Goal: Communication & Community: Share content

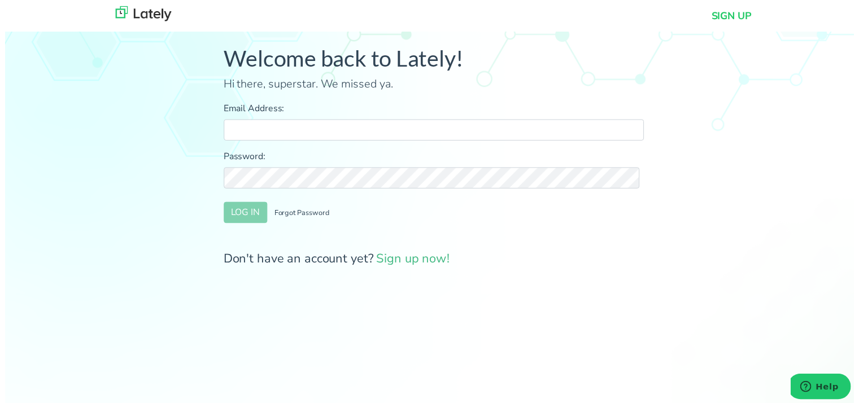
click at [122, 145] on div "Welcome back to Lately! Hi there, superstar. We missed ya. Email Address: Passw…" at bounding box center [434, 163] width 885 height 310
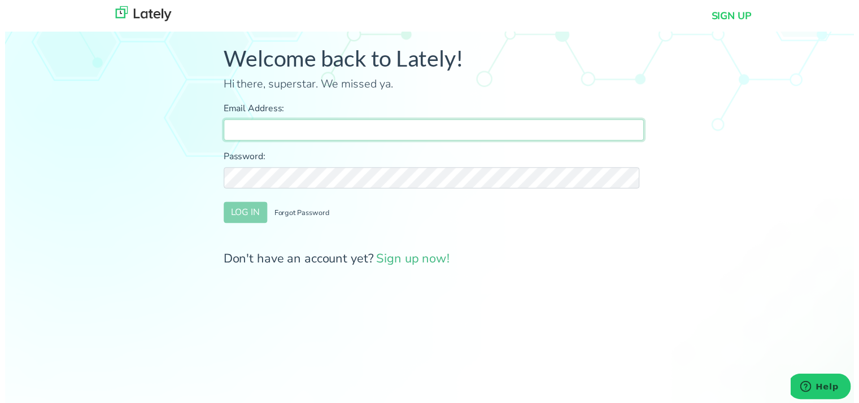
click at [286, 129] on input "Email Address:" at bounding box center [435, 131] width 426 height 21
type input "[PERSON_NAME][EMAIL_ADDRESS][DOMAIN_NAME]"
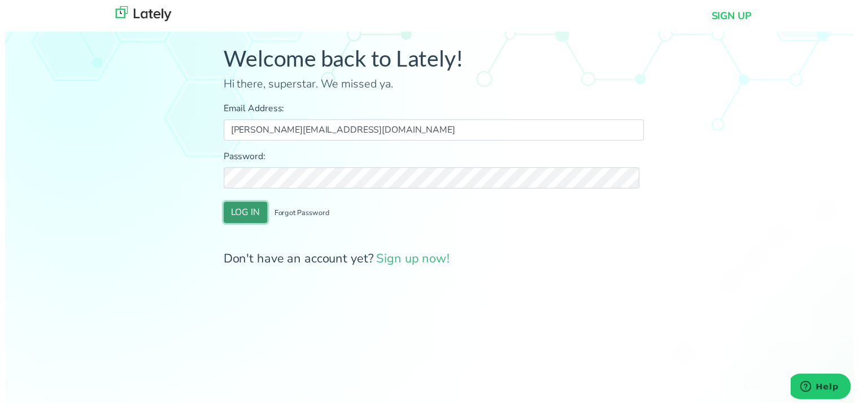
click at [244, 213] on button "LOG IN" at bounding box center [244, 215] width 44 height 21
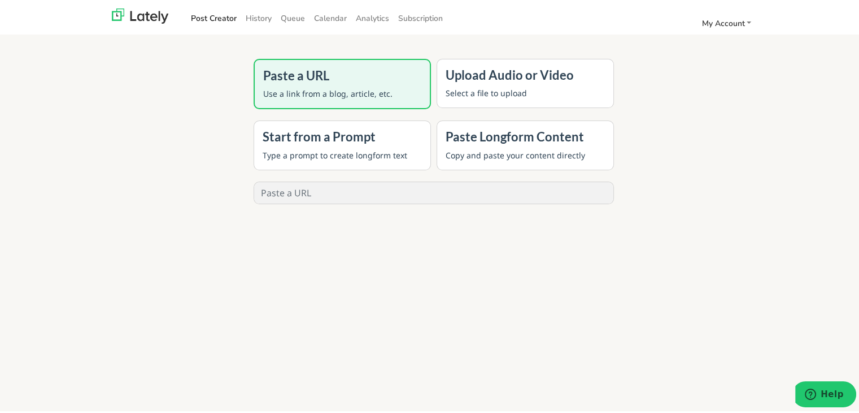
click at [100, 242] on div "Paste a URL Use a link from a blog, article, etc. Upload Audio or Video Select …" at bounding box center [434, 214] width 868 height 413
click at [253, 16] on link "History" at bounding box center [258, 16] width 35 height 19
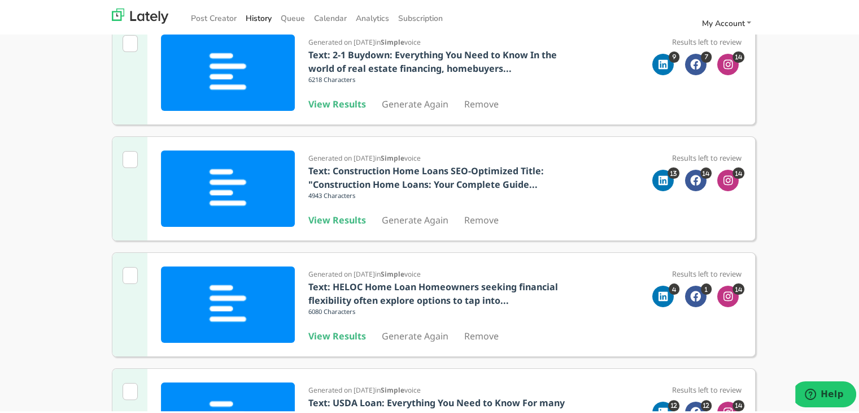
scroll to position [151, 0]
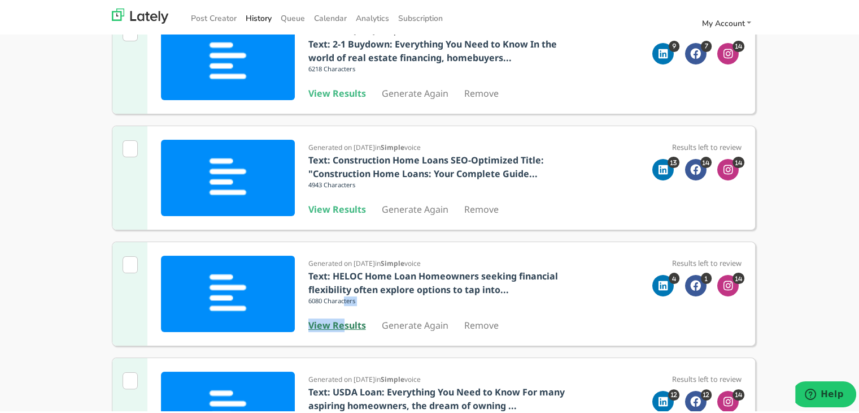
drag, startPoint x: 341, startPoint y: 310, endPoint x: 341, endPoint y: 326, distance: 15.8
click at [341, 326] on div "Generated on [DATE] in Simple voice Text: HELOC Home Loan Homeowners seeking fi…" at bounding box center [437, 291] width 257 height 76
click at [341, 326] on b "View Results" at bounding box center [338, 322] width 58 height 12
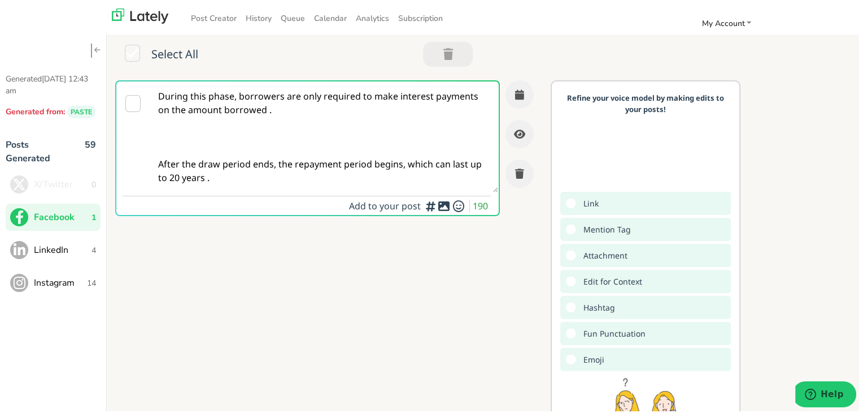
paste textarea "Self-employed in [US_STATE] and ready to buy? This quick guide shows how a brid…"
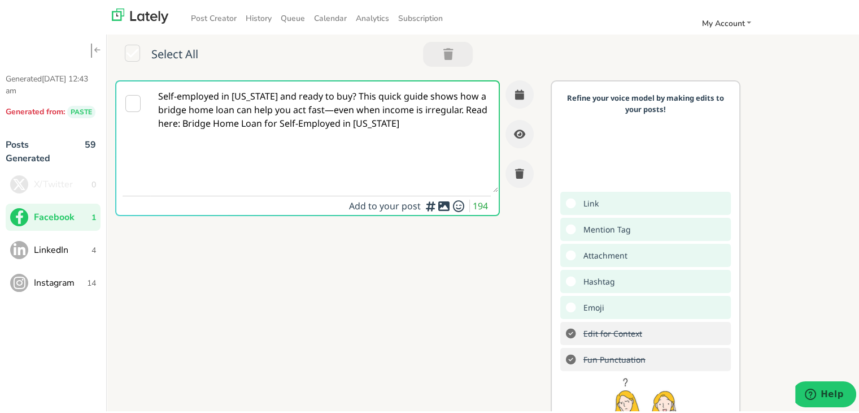
click at [332, 94] on textarea "Self-employed in [US_STATE] and ready to buy? This quick guide shows how a brid…" at bounding box center [324, 134] width 348 height 111
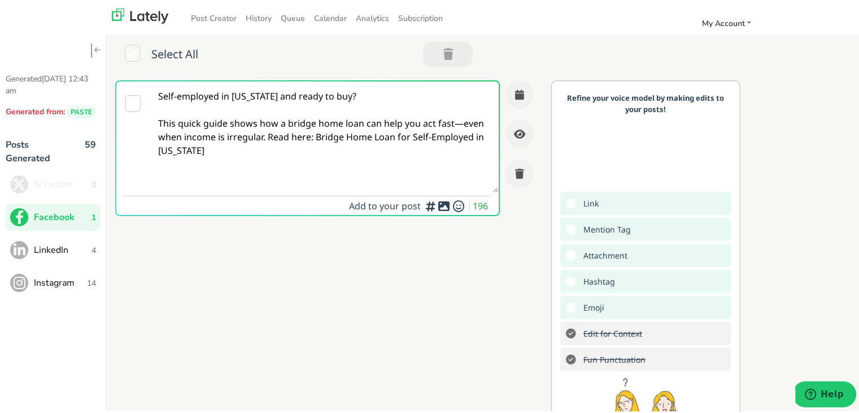
click at [466, 126] on textarea "Self-employed in [US_STATE] and ready to buy? This quick guide shows how a brid…" at bounding box center [324, 134] width 348 height 111
click at [266, 134] on textarea "Self-employed in [US_STATE] and ready to buy? This quick guide shows how a brid…" at bounding box center [324, 134] width 348 height 111
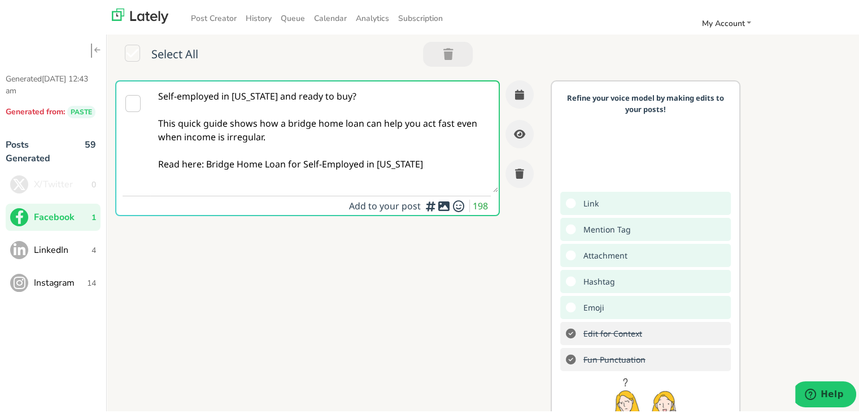
drag, startPoint x: 406, startPoint y: 162, endPoint x: 206, endPoint y: 170, distance: 200.8
click at [206, 170] on textarea "Self-employed in [US_STATE] and ready to buy? This quick guide shows how a brid…" at bounding box center [324, 134] width 348 height 111
paste textarea "[URL][DOMAIN_NAME][US_STATE]"
type textarea "Self-employed in [US_STATE] and ready to buy? This quick guide shows how a brid…"
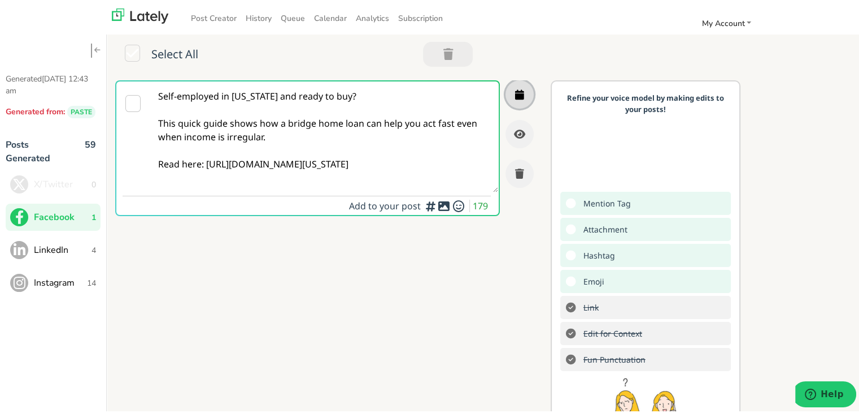
click at [506, 81] on button "button" at bounding box center [520, 92] width 28 height 28
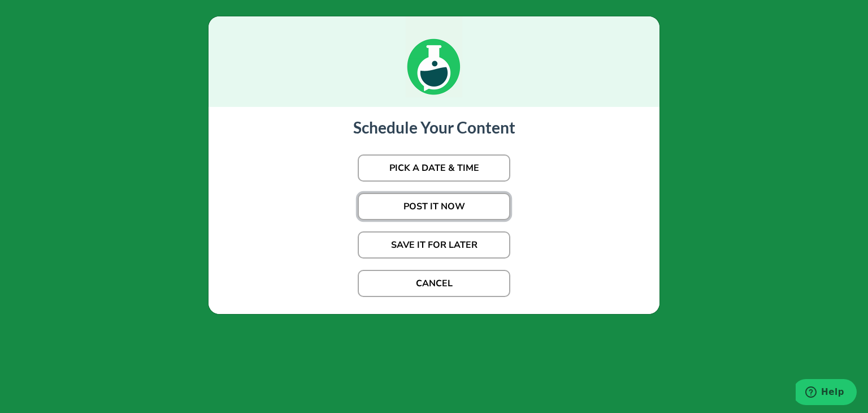
click at [418, 205] on button "POST IT NOW" at bounding box center [434, 206] width 153 height 27
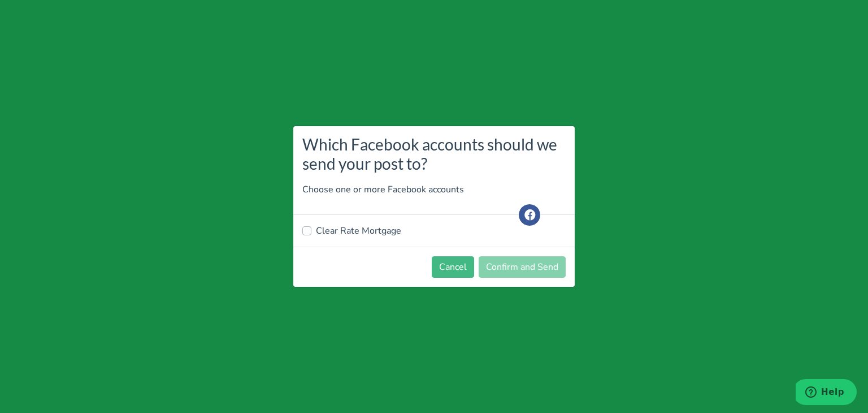
click at [352, 231] on label "Clear Rate Mortgage" at bounding box center [358, 231] width 85 height 14
click at [311, 231] on input "Clear Rate Mortgage" at bounding box center [306, 229] width 9 height 11
checkbox input "true"
click at [511, 263] on button "Confirm and Send" at bounding box center [522, 266] width 87 height 21
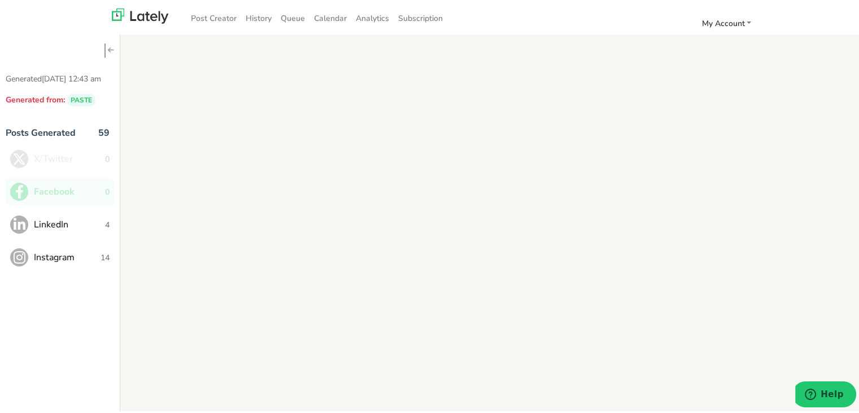
click at [161, 134] on div "Generated [DATE] 12:43 am Generated from: PASTE Posts Generated 59 X/Twitter 0 …" at bounding box center [434, 222] width 868 height 429
click at [68, 227] on span "LinkedIn" at bounding box center [69, 222] width 71 height 14
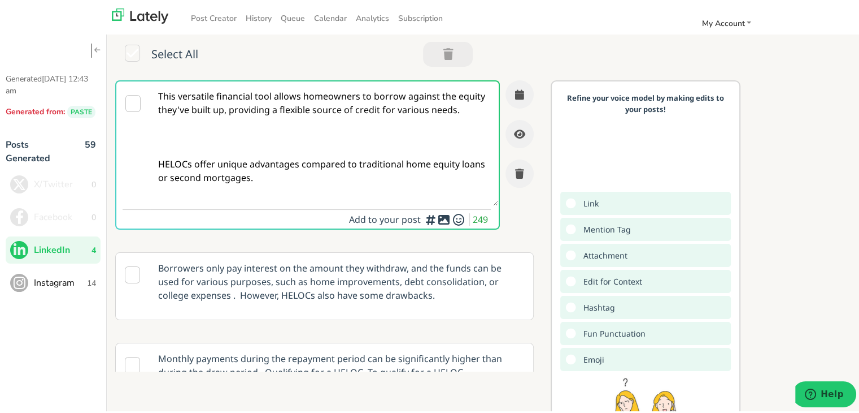
paste textarea "For self-employed homebuyers in [US_STATE]: a bridge home loan can speed up you…"
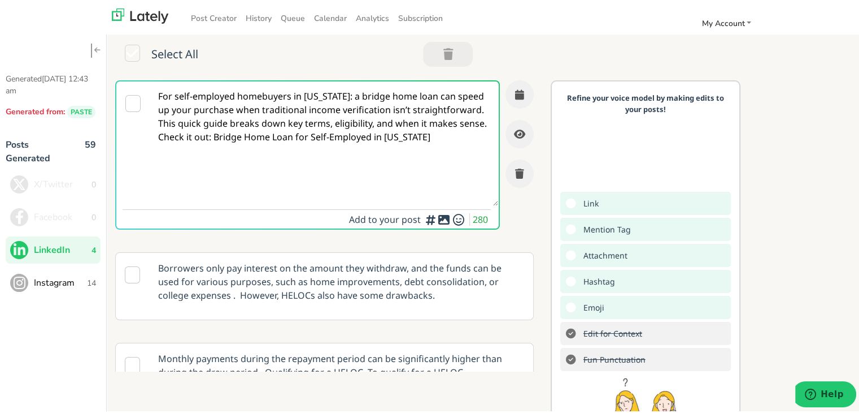
click at [466, 112] on textarea "For self-employed homebuyers in [US_STATE]: a bridge home loan can speed up you…" at bounding box center [324, 141] width 348 height 124
click at [186, 135] on textarea "For self-employed homebuyers in [US_STATE]: a bridge home loan can speed up you…" at bounding box center [324, 141] width 348 height 124
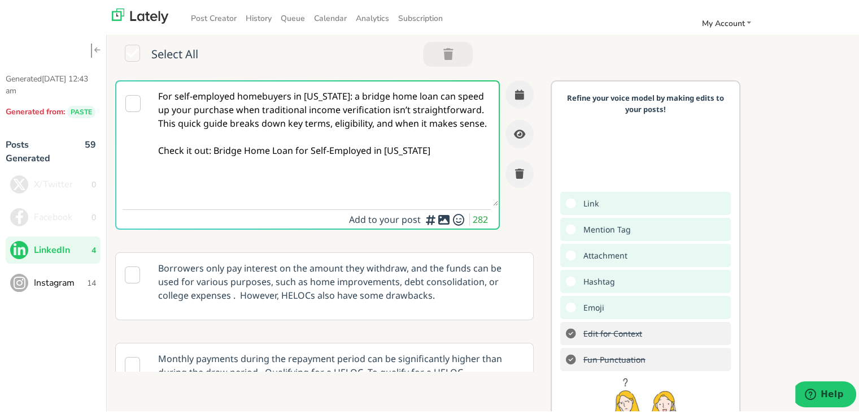
click at [471, 116] on textarea "For self-employed homebuyers in [US_STATE]: a bridge home loan can speed up you…" at bounding box center [324, 141] width 348 height 124
click at [465, 109] on textarea "For self-employed homebuyers in [US_STATE]: a bridge home loan can speed up you…" at bounding box center [324, 141] width 348 height 124
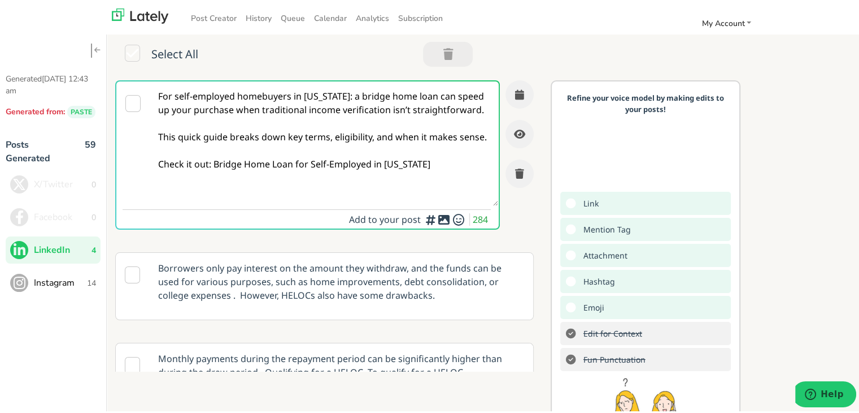
drag, startPoint x: 420, startPoint y: 175, endPoint x: 212, endPoint y: 176, distance: 208.5
click at [212, 176] on textarea "For self-employed homebuyers in [US_STATE]: a bridge home loan can speed up you…" at bounding box center [324, 141] width 348 height 124
paste textarea "[URL][DOMAIN_NAME][US_STATE]"
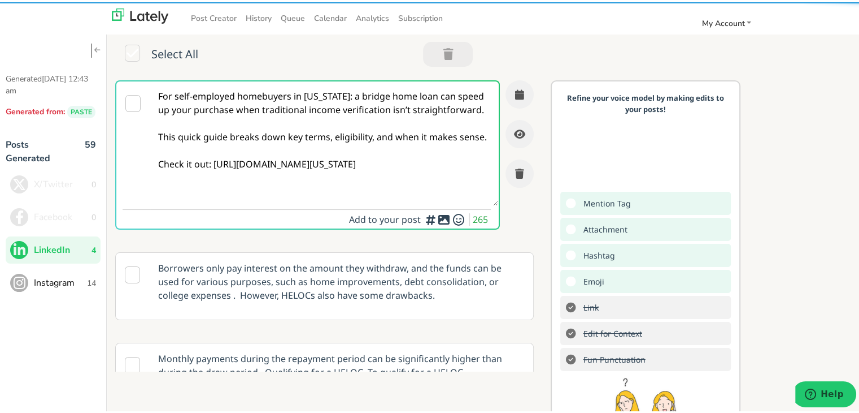
type textarea "For self-employed homebuyers in [US_STATE]: a bridge home loan can speed up you…"
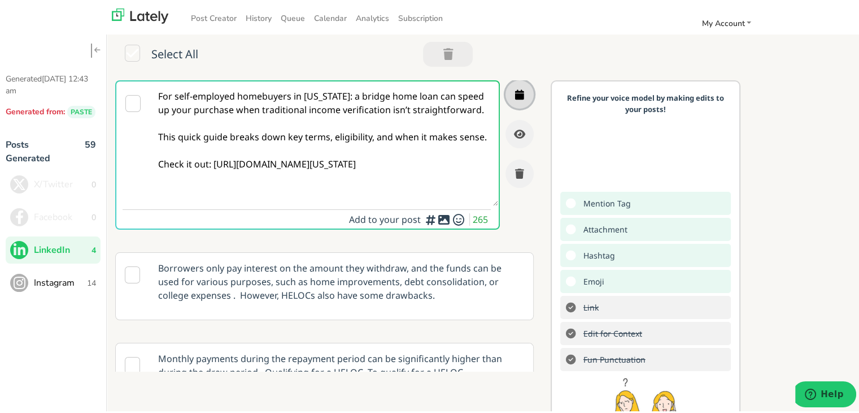
click at [511, 89] on button "button" at bounding box center [520, 92] width 28 height 28
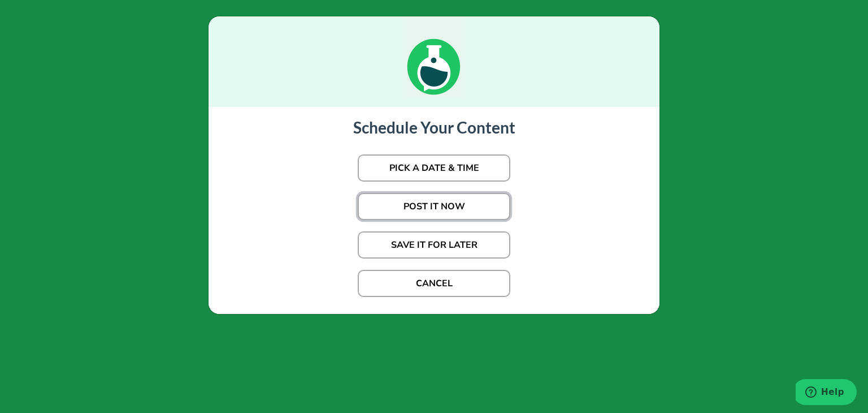
click at [430, 203] on button "POST IT NOW" at bounding box center [434, 206] width 153 height 27
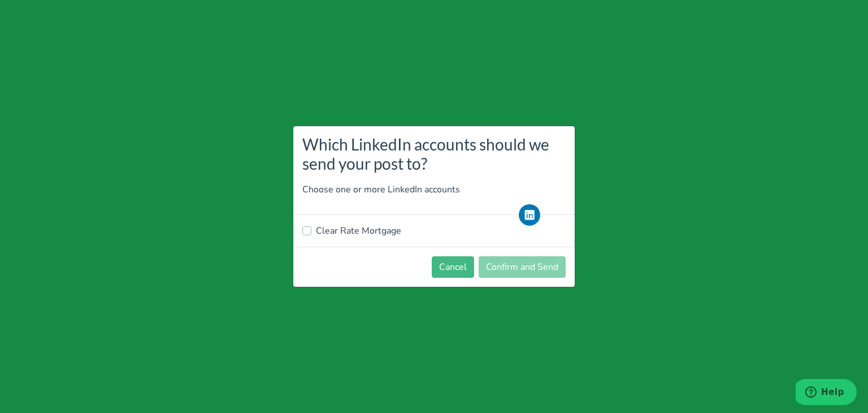
click at [336, 230] on label "Clear Rate Mortgage" at bounding box center [358, 231] width 85 height 14
click at [311, 230] on input "Clear Rate Mortgage" at bounding box center [306, 229] width 9 height 11
checkbox input "true"
click at [503, 270] on button "Confirm and Send" at bounding box center [522, 266] width 87 height 21
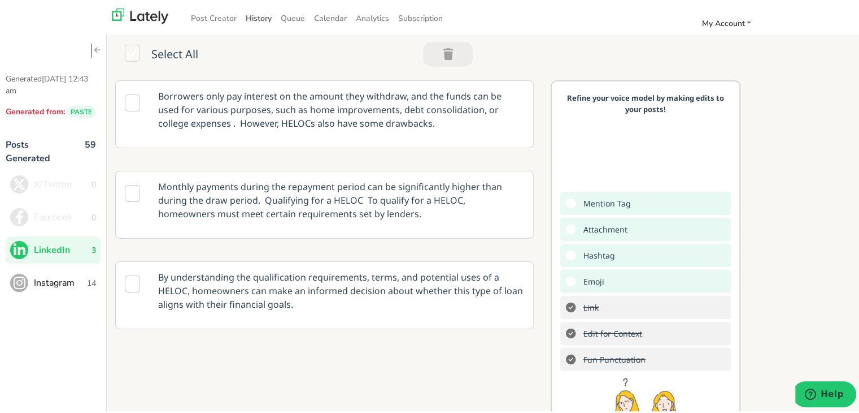
click at [254, 16] on link "History" at bounding box center [258, 16] width 35 height 19
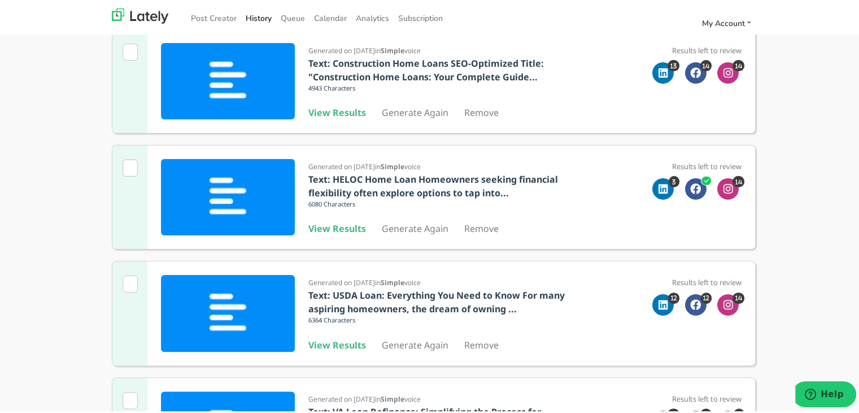
scroll to position [265, 0]
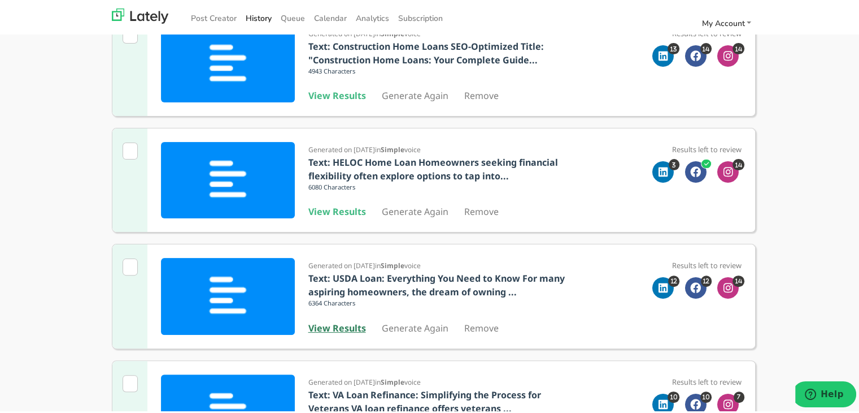
click at [319, 328] on b "View Results" at bounding box center [338, 325] width 58 height 12
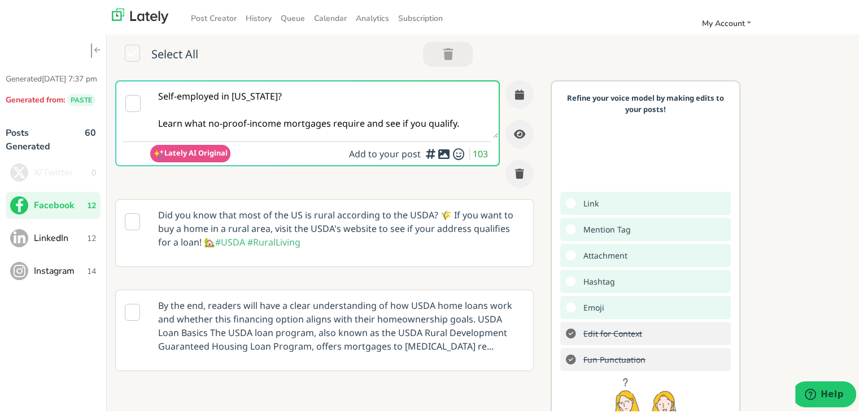
paste textarea "[US_STATE] and ready to buy? Learn how a bridge home loan works for buyers like…"
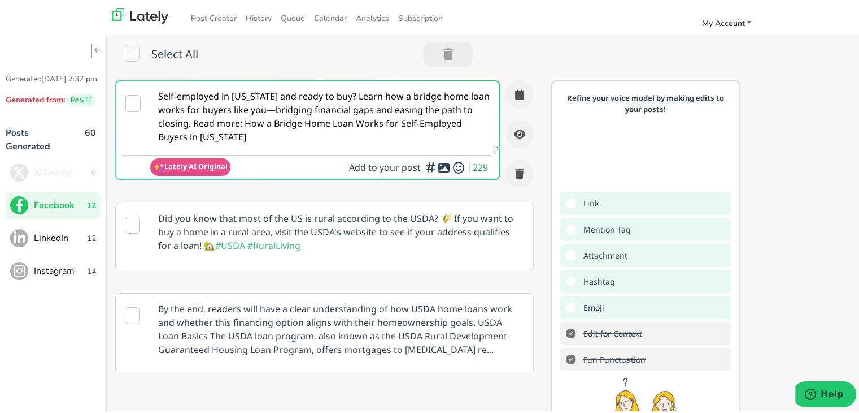
click at [341, 95] on textarea "Self-employed in [US_STATE] and ready to buy? Learn how a bridge home loan work…" at bounding box center [324, 114] width 348 height 70
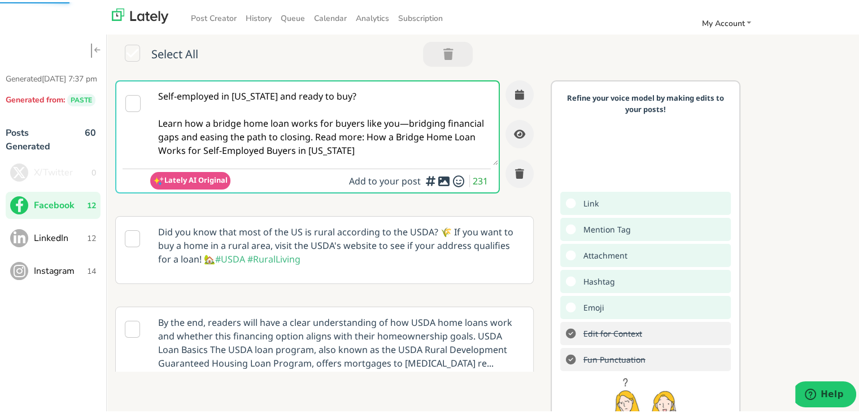
click at [400, 121] on textarea "Self-employed in [US_STATE] and ready to buy? Learn how a bridge home loan work…" at bounding box center [324, 121] width 348 height 84
click at [313, 133] on textarea "Self-employed in [US_STATE] and ready to buy? Learn how a bridge home loan work…" at bounding box center [324, 121] width 348 height 84
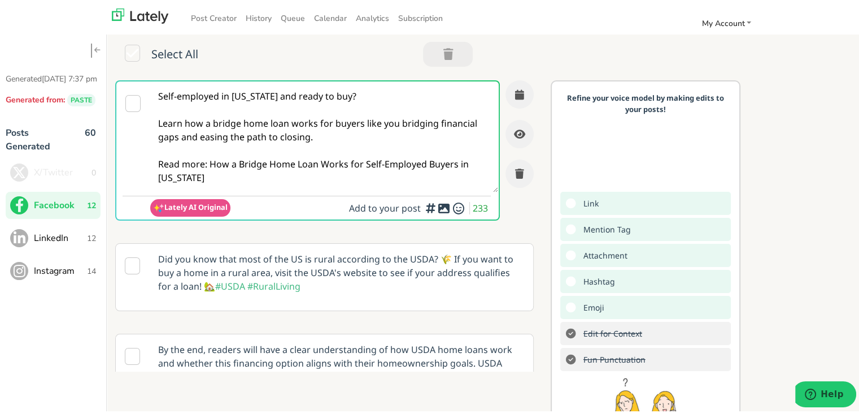
drag, startPoint x: 209, startPoint y: 162, endPoint x: 227, endPoint y: 173, distance: 21.6
click at [227, 173] on textarea "Self-employed in [US_STATE] and ready to buy? Learn how a bridge home loan work…" at bounding box center [324, 134] width 348 height 111
paste textarea "Self-employed in [US_STATE] and ready to buy? Learn how a bridge home loan work…"
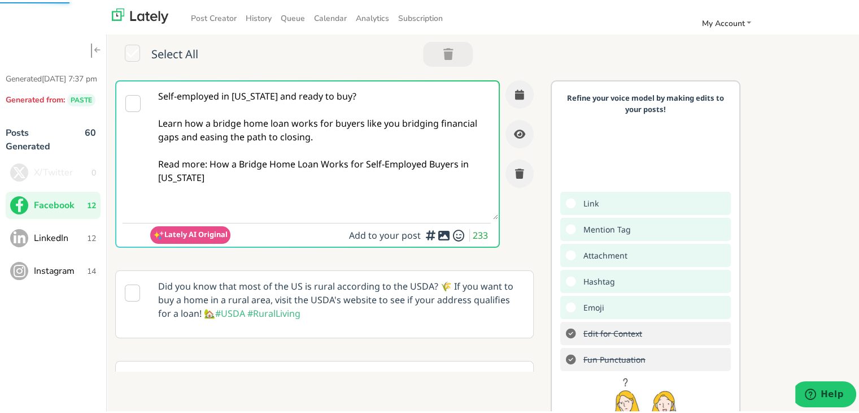
paste textarea "[URL][DOMAIN_NAME]"
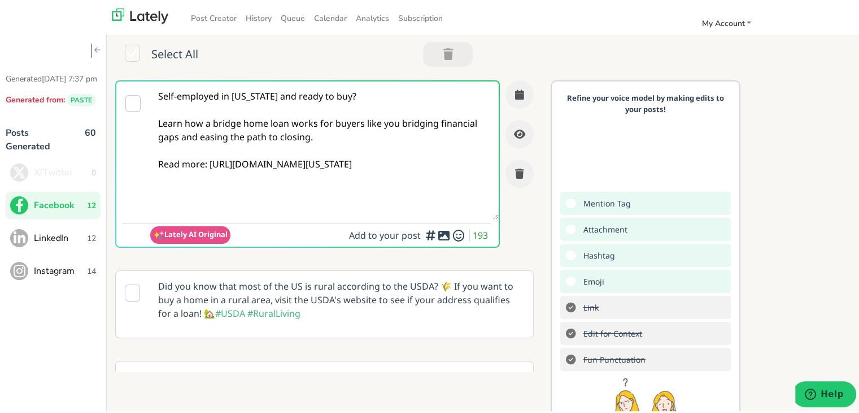
type textarea "Self-employed in [US_STATE] and ready to buy? Learn how a bridge home loan work…"
click at [342, 124] on textarea "Self-employed in [US_STATE] and ready to buy? Learn how a bridge home loan work…" at bounding box center [324, 148] width 348 height 138
click at [516, 86] on button "button" at bounding box center [520, 92] width 28 height 28
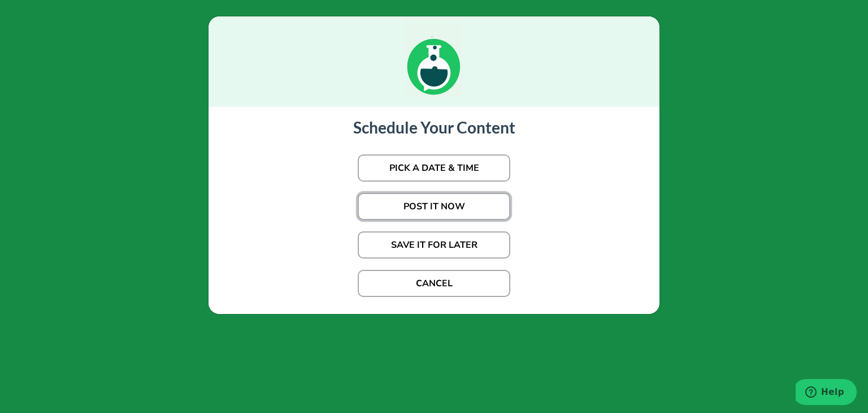
click at [433, 206] on button "POST IT NOW" at bounding box center [434, 206] width 153 height 27
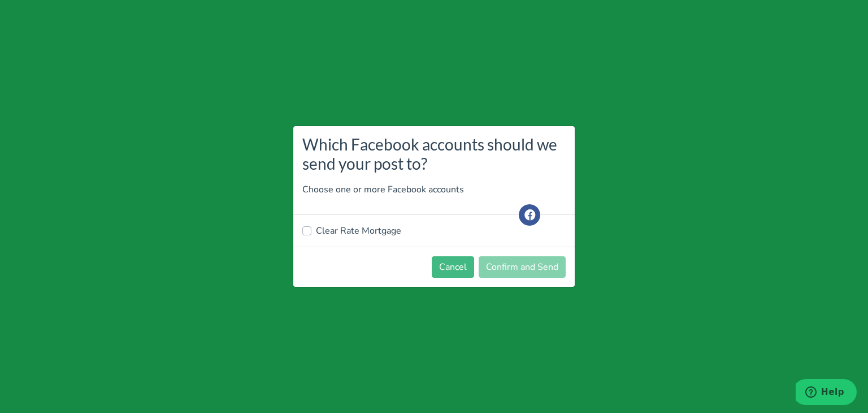
click at [325, 233] on label "Clear Rate Mortgage" at bounding box center [358, 231] width 85 height 14
click at [311, 233] on input "Clear Rate Mortgage" at bounding box center [306, 229] width 9 height 11
checkbox input "true"
click at [515, 276] on button "Confirm and Send" at bounding box center [522, 266] width 87 height 21
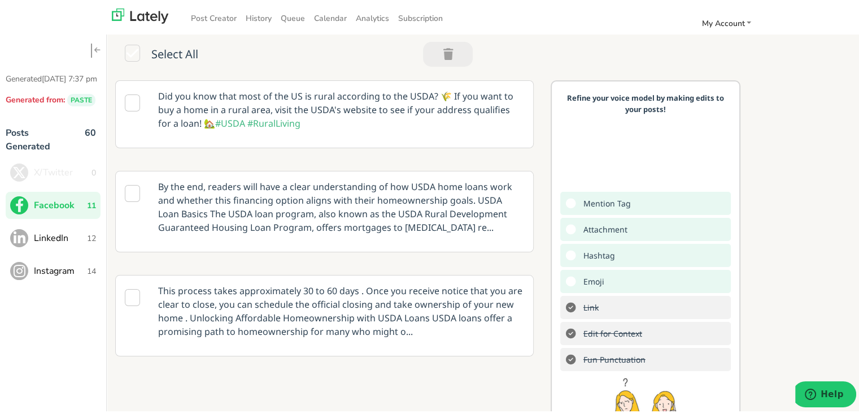
click at [72, 242] on span "LinkedIn" at bounding box center [60, 236] width 53 height 14
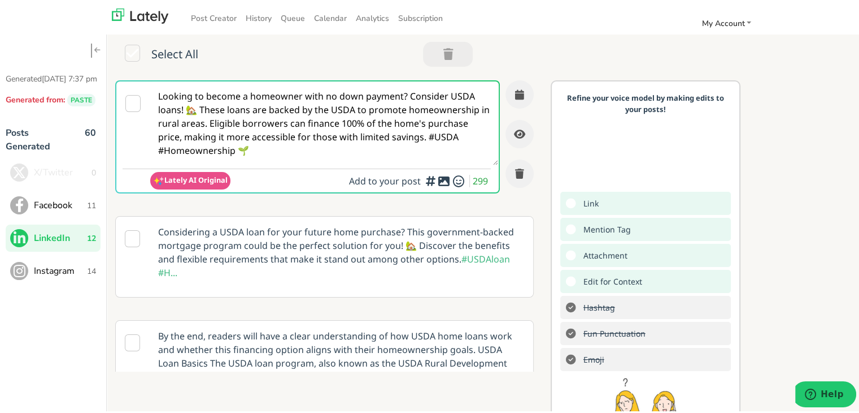
click at [49, 373] on div "Generated [DATE] 7:37 pm Generated from: PASTE Posts Generated 60 X/Twitter 0 F…" at bounding box center [53, 231] width 107 height 413
click at [277, 128] on textarea "Looking to become a homeowner with no down payment? Consider USDA loans! 🏡 Thes…" at bounding box center [324, 121] width 348 height 84
paste textarea "For [US_STATE]’s self-employed homebuyers, understanding bridge home loans can …"
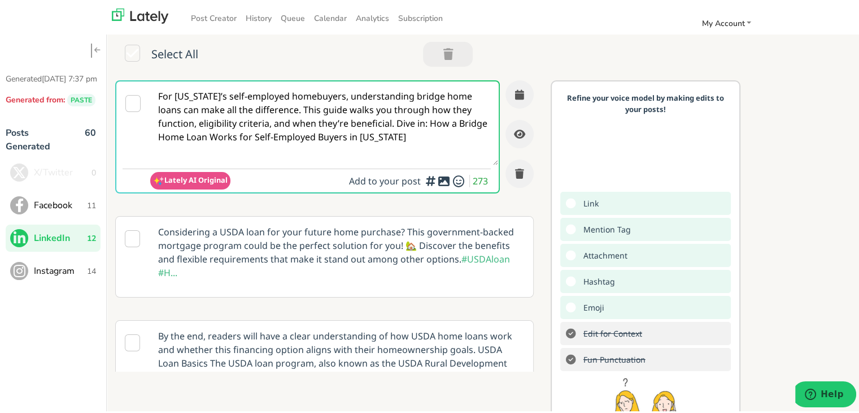
click at [273, 105] on textarea "For [US_STATE]’s self-employed homebuyers, understanding bridge home loans can …" at bounding box center [324, 121] width 348 height 84
click at [277, 109] on textarea "For [US_STATE]’s self-employed homebuyers, understanding bridge home loans can …" at bounding box center [324, 121] width 348 height 84
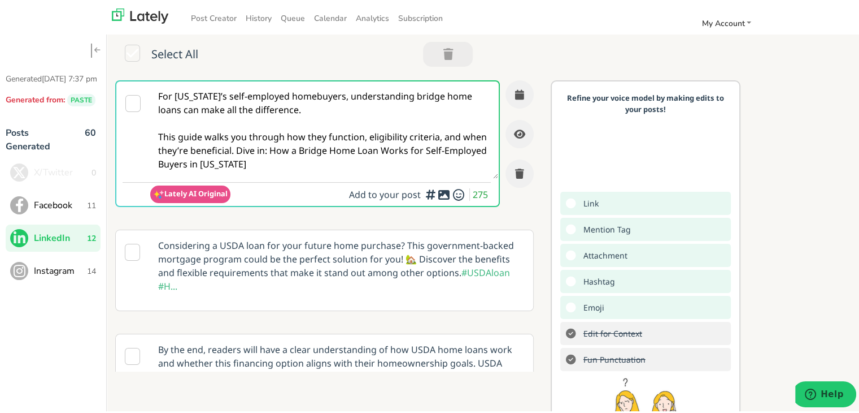
click at [261, 151] on textarea "For [US_STATE]’s self-employed homebuyers, understanding bridge home loans can …" at bounding box center [324, 127] width 348 height 97
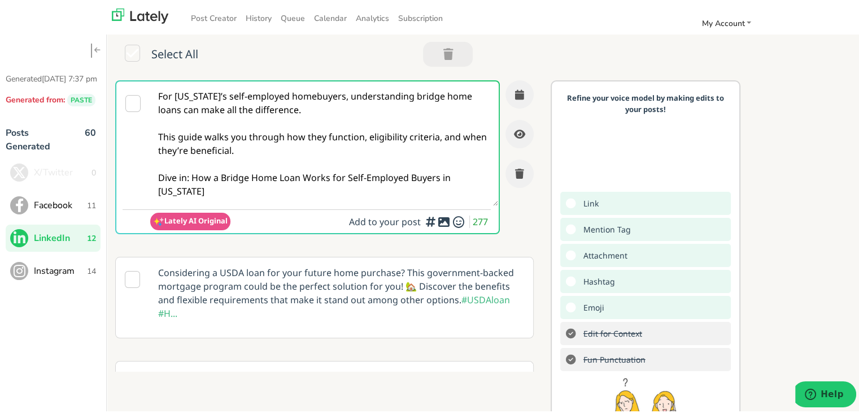
drag, startPoint x: 190, startPoint y: 175, endPoint x: 228, endPoint y: 193, distance: 42.2
click at [228, 193] on textarea "For [US_STATE]’s self-employed homebuyers, understanding bridge home loans can …" at bounding box center [324, 141] width 348 height 124
paste textarea "[URL][DOMAIN_NAME]"
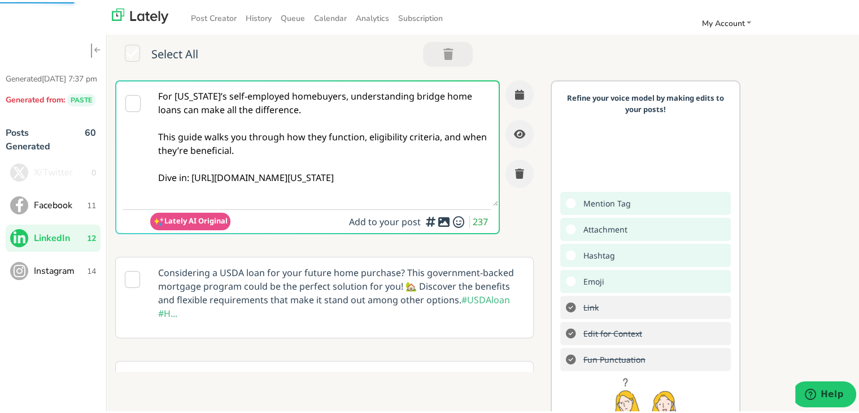
type textarea "For [US_STATE]’s self-employed homebuyers, understanding bridge home loans can …"
click at [515, 87] on icon "button" at bounding box center [519, 92] width 9 height 10
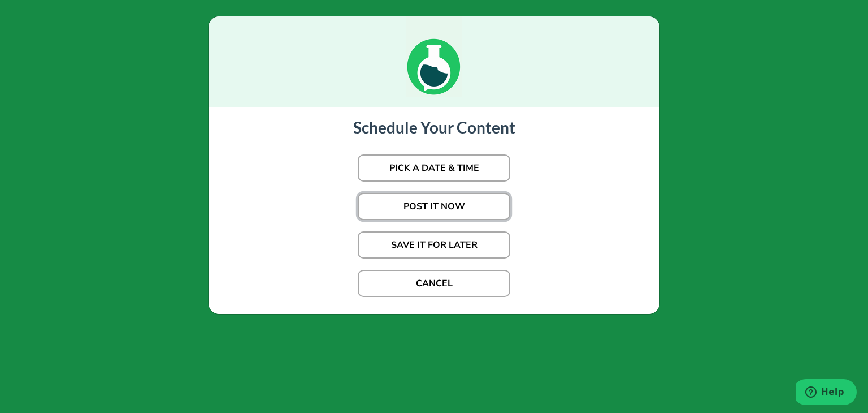
click at [415, 201] on button "POST IT NOW" at bounding box center [434, 206] width 153 height 27
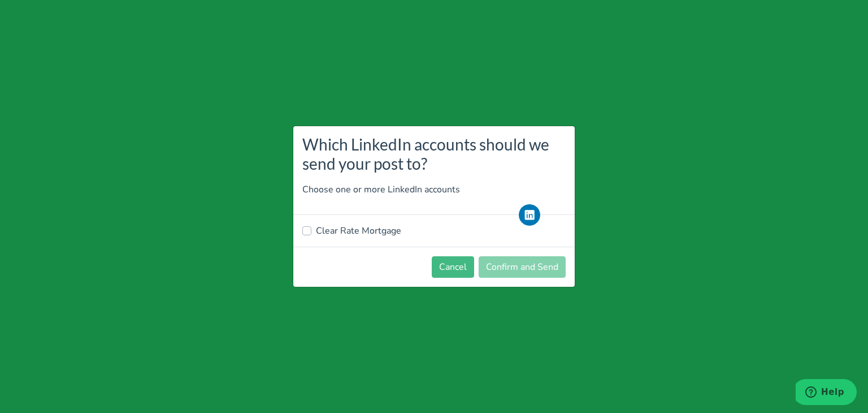
click at [349, 224] on label "Clear Rate Mortgage" at bounding box center [358, 231] width 85 height 14
click at [311, 224] on input "Clear Rate Mortgage" at bounding box center [306, 229] width 9 height 11
checkbox input "true"
click at [514, 272] on button "Confirm and Send" at bounding box center [522, 266] width 87 height 21
